Goal: Information Seeking & Learning: Check status

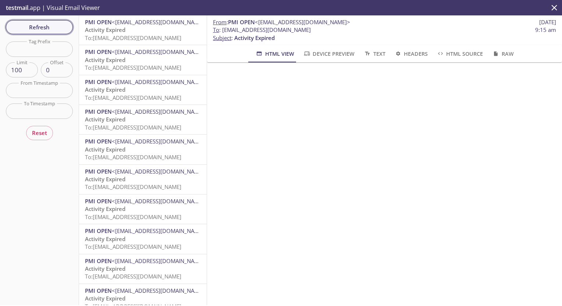
click at [54, 29] on span "Refresh" at bounding box center [39, 27] width 55 height 10
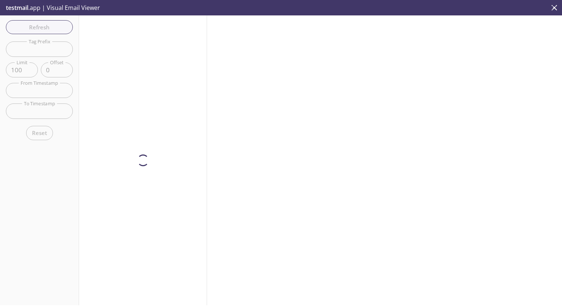
scroll to position [73, 0]
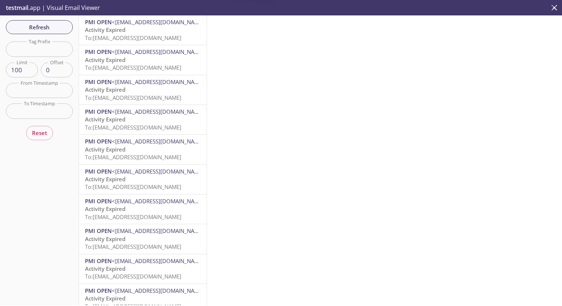
click at [132, 35] on span "To: [EMAIL_ADDRESS][DOMAIN_NAME]" at bounding box center [133, 37] width 96 height 7
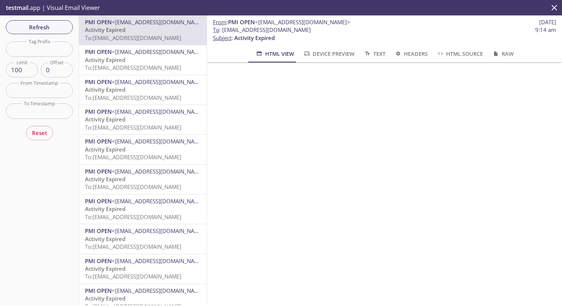
click at [44, 151] on div "Refresh Filters Tag Prefix Tag Prefix Limit 100 Limit Offset 0 Offset From Time…" at bounding box center [39, 160] width 79 height 290
click at [43, 137] on span "Reset" at bounding box center [39, 133] width 15 height 10
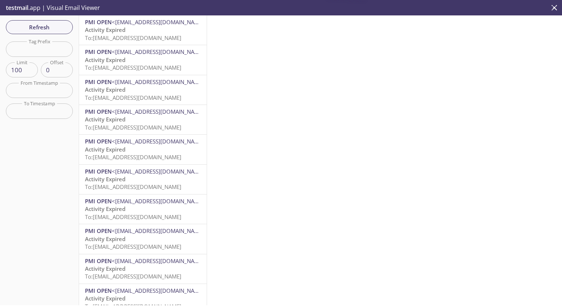
click at [154, 29] on p "Activity Expired To: [EMAIL_ADDRESS][DOMAIN_NAME]" at bounding box center [143, 34] width 116 height 16
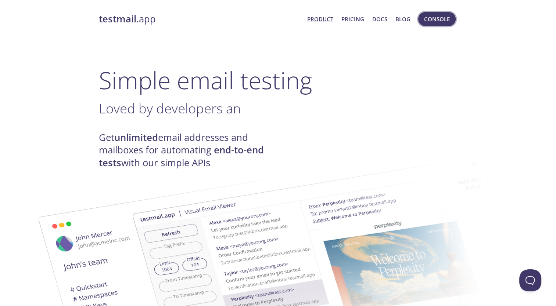
click at [444, 18] on span "Console" at bounding box center [437, 19] width 26 height 10
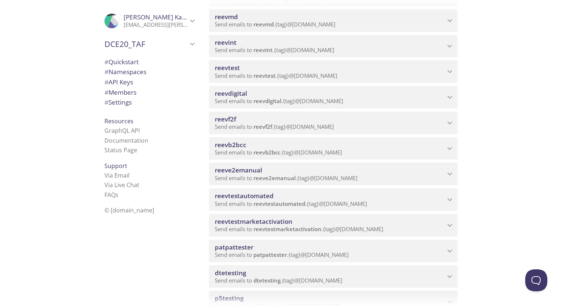
scroll to position [294, 0]
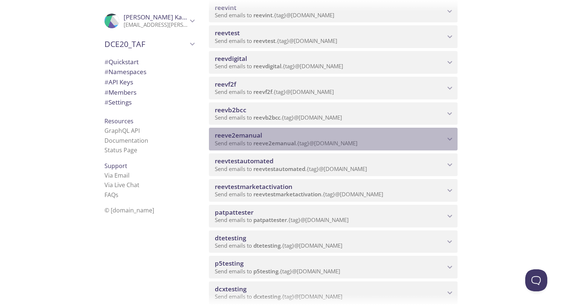
click at [243, 130] on div "reeve2emanual Send emails to reeve2emanual . {tag} @inbox.testmail.app" at bounding box center [333, 139] width 248 height 23
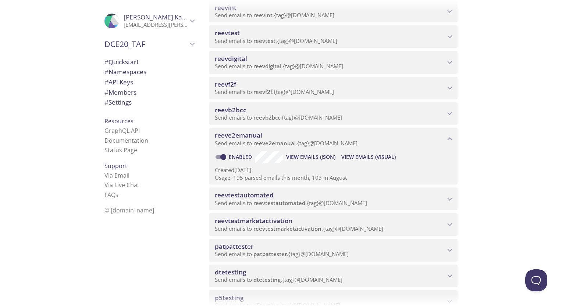
scroll to position [0, 0]
